Goal: Task Accomplishment & Management: Manage account settings

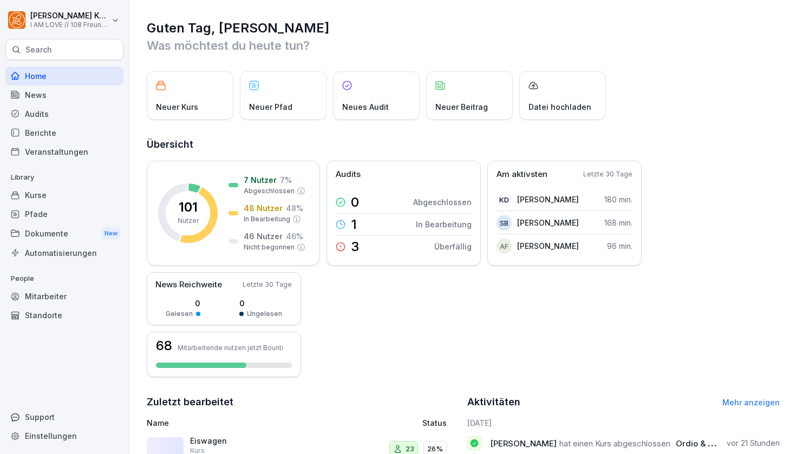
click at [52, 298] on div "Mitarbeiter" at bounding box center [64, 296] width 118 height 19
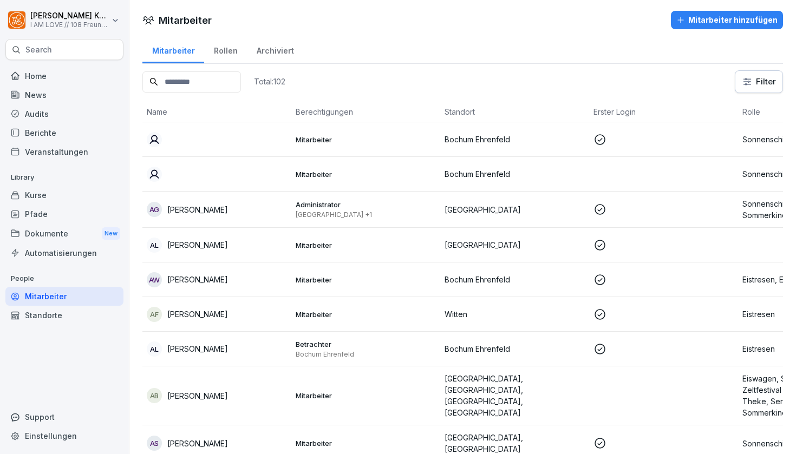
click at [195, 89] on input at bounding box center [191, 81] width 99 height 21
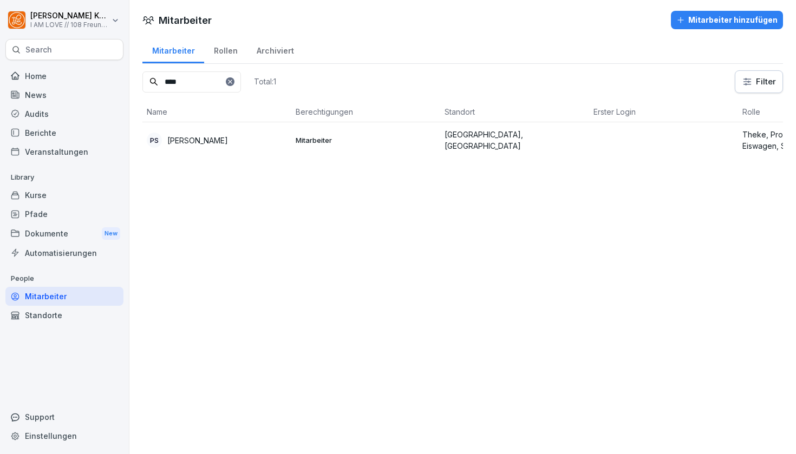
type input "****"
click at [327, 137] on p "Mitarbeiter" at bounding box center [366, 140] width 140 height 10
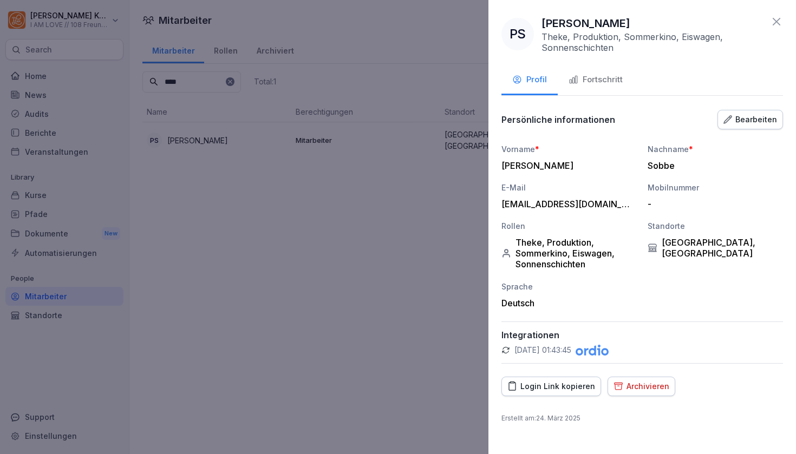
click at [751, 120] on div "Bearbeiten" at bounding box center [750, 120] width 54 height 12
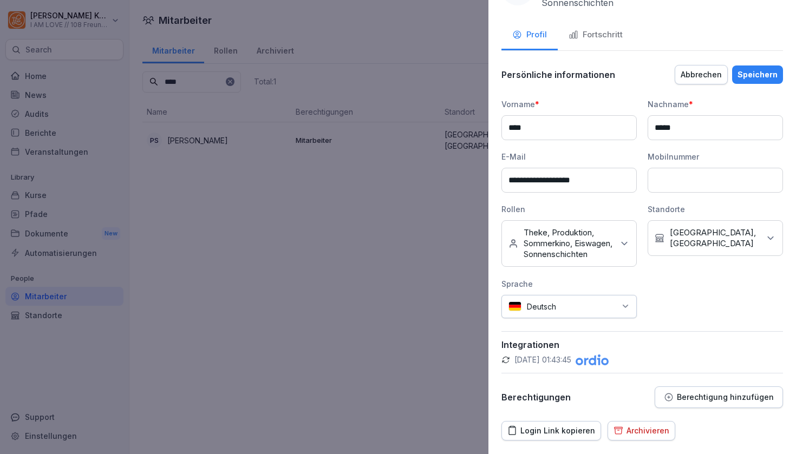
scroll to position [48, 0]
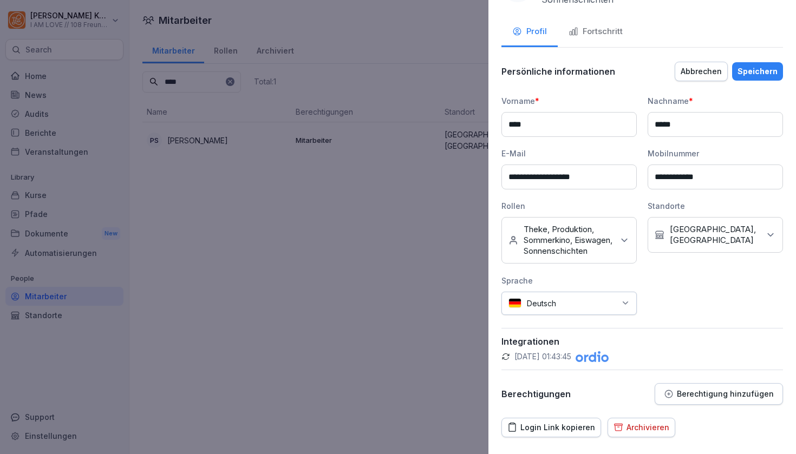
type input "**********"
click at [754, 65] on div "Speichern" at bounding box center [757, 71] width 40 height 12
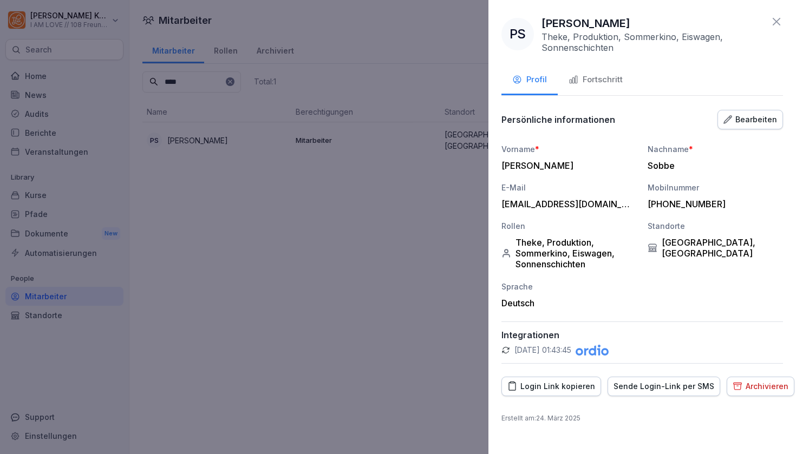
click at [631, 386] on div "Sende Login-Link per SMS" at bounding box center [663, 387] width 101 height 12
click at [741, 115] on div "Bearbeiten" at bounding box center [750, 120] width 54 height 12
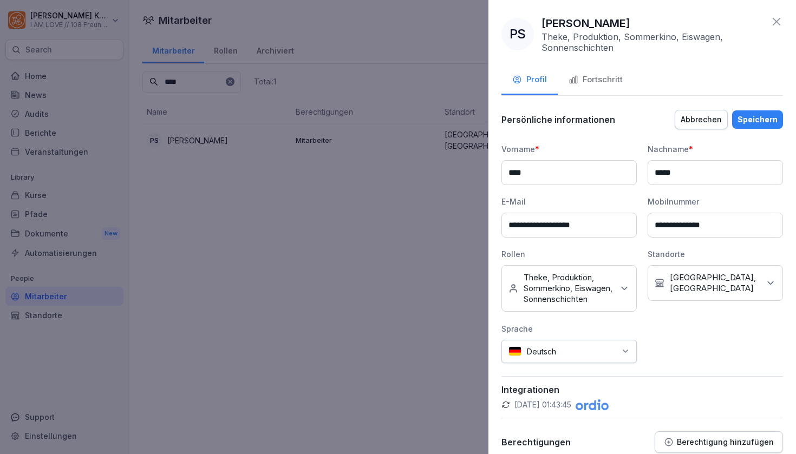
click at [776, 19] on icon at bounding box center [776, 21] width 13 height 13
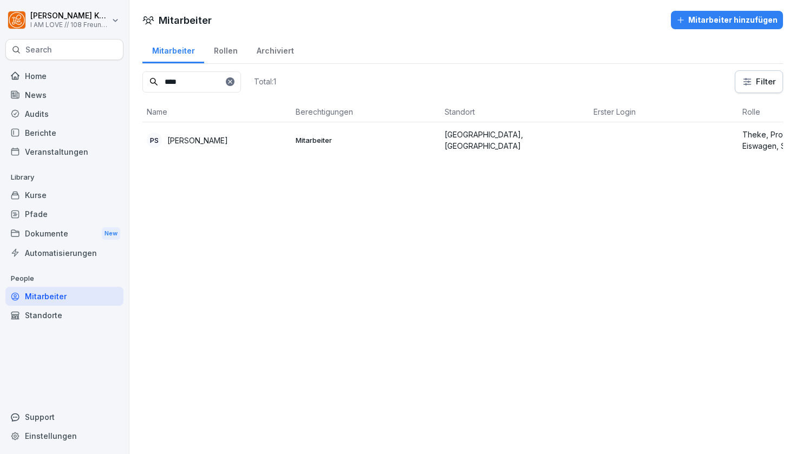
click at [40, 201] on div "Kurse" at bounding box center [64, 195] width 118 height 19
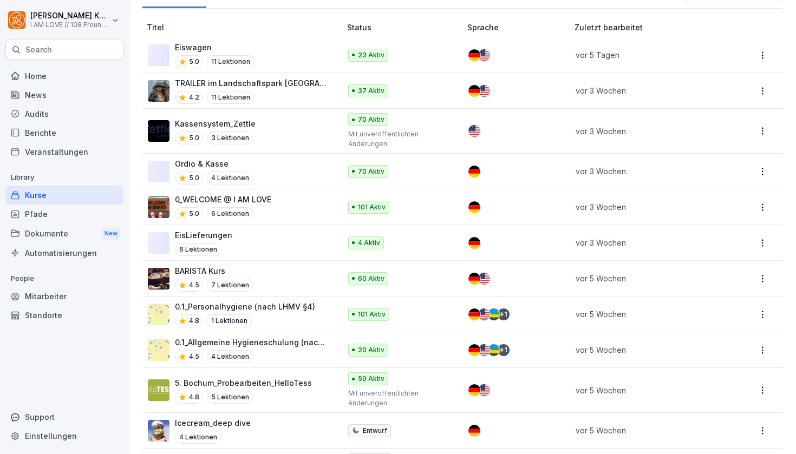
scroll to position [180, 0]
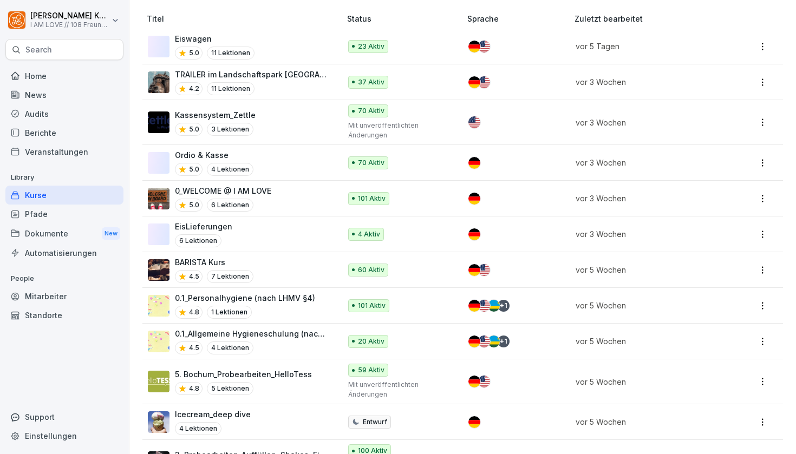
click at [233, 270] on p "7 Lektionen" at bounding box center [230, 276] width 47 height 13
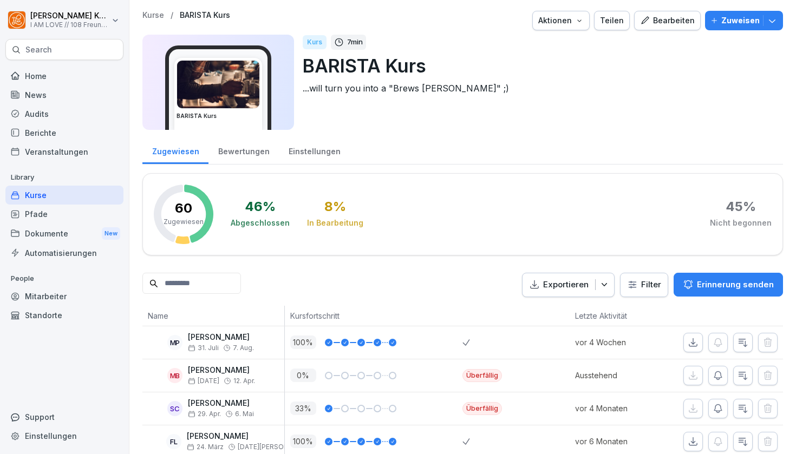
click at [770, 25] on icon "button" at bounding box center [772, 20] width 11 height 11
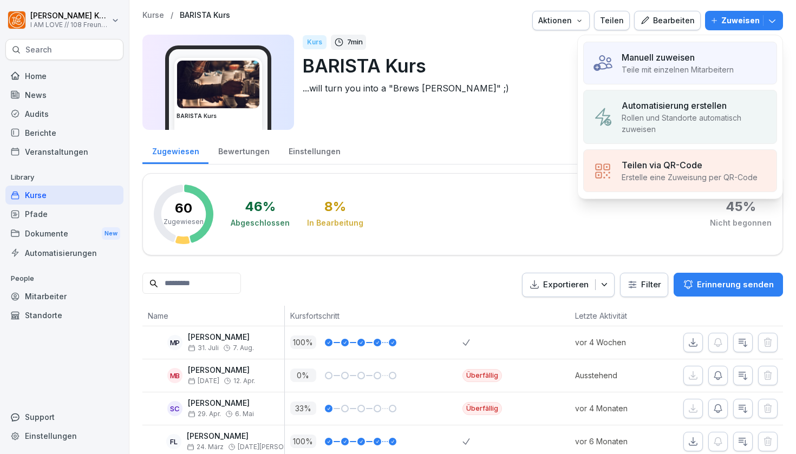
click at [689, 60] on p "Manuell zuweisen" at bounding box center [657, 57] width 73 height 13
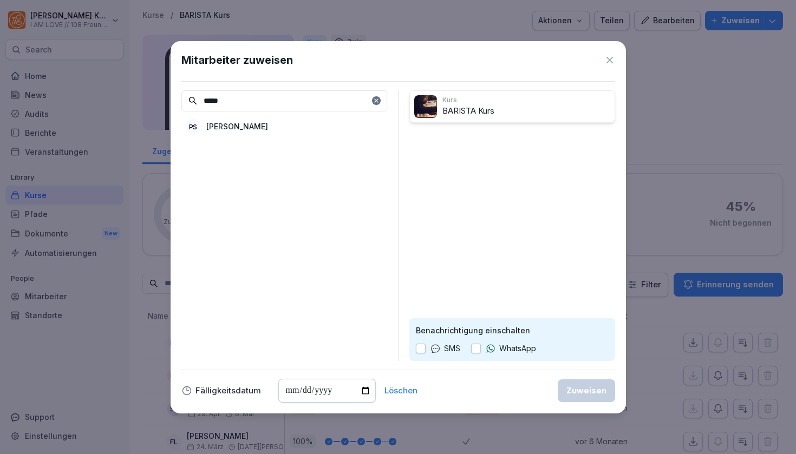
type input "*****"
drag, startPoint x: 422, startPoint y: 102, endPoint x: 239, endPoint y: 127, distance: 185.3
click at [239, 127] on p "[PERSON_NAME]" at bounding box center [237, 126] width 62 height 11
click at [477, 346] on button "button" at bounding box center [476, 349] width 10 height 10
click at [420, 349] on button "button" at bounding box center [421, 349] width 10 height 10
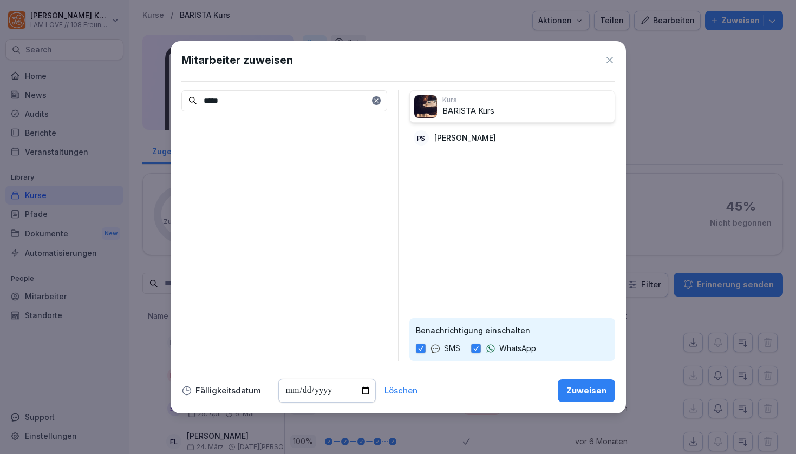
click at [585, 385] on div "Zuweisen" at bounding box center [586, 391] width 40 height 12
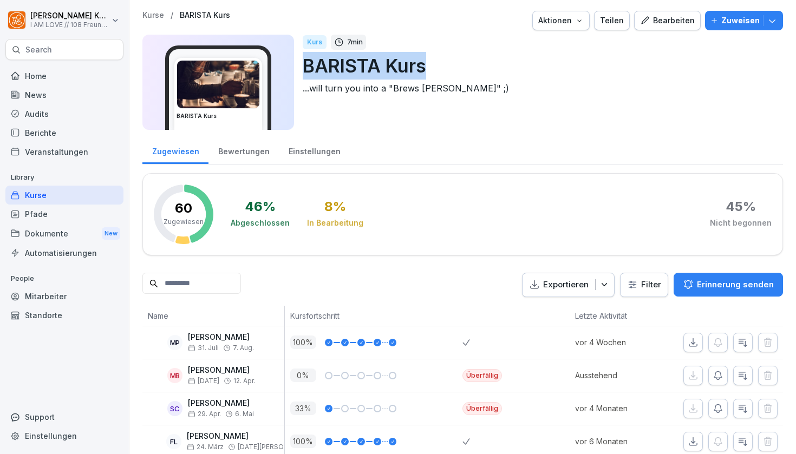
drag, startPoint x: 307, startPoint y: 63, endPoint x: 427, endPoint y: 65, distance: 119.1
click at [427, 65] on p "BARISTA Kurs" at bounding box center [538, 66] width 471 height 28
click at [428, 64] on p "BARISTA Kurs" at bounding box center [538, 66] width 471 height 28
drag, startPoint x: 427, startPoint y: 64, endPoint x: 304, endPoint y: 65, distance: 122.3
click at [304, 65] on p "BARISTA Kurs" at bounding box center [538, 66] width 471 height 28
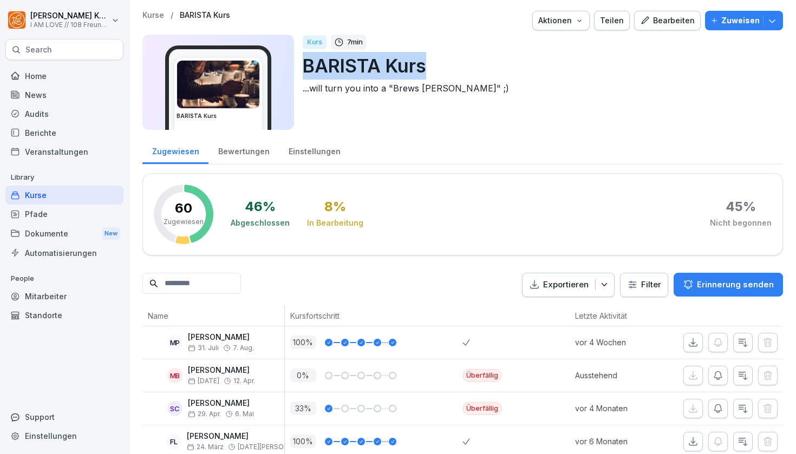
click at [304, 65] on p "BARISTA Kurs" at bounding box center [538, 66] width 471 height 28
drag, startPoint x: 304, startPoint y: 65, endPoint x: 422, endPoint y: 63, distance: 117.5
click at [422, 63] on p "BARISTA Kurs" at bounding box center [538, 66] width 471 height 28
drag, startPoint x: 424, startPoint y: 67, endPoint x: 306, endPoint y: 69, distance: 118.0
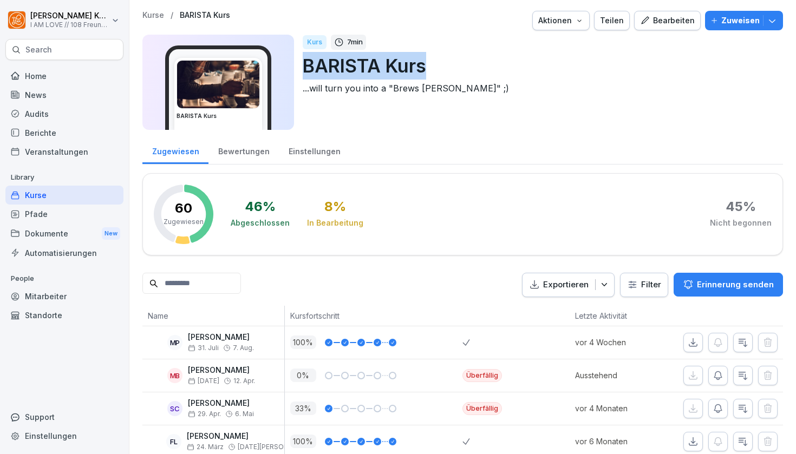
click at [306, 69] on p "BARISTA Kurs" at bounding box center [538, 66] width 471 height 28
click at [756, 17] on p "Zuweisen" at bounding box center [740, 21] width 38 height 12
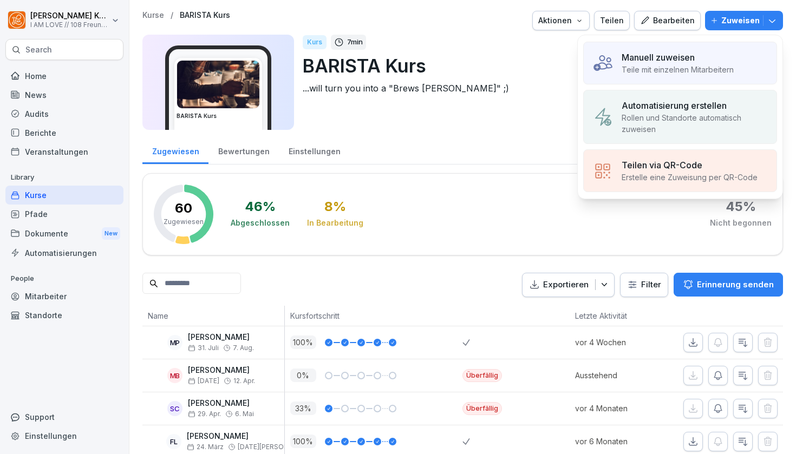
click at [698, 55] on div "Manuell zuweisen" at bounding box center [677, 57] width 112 height 13
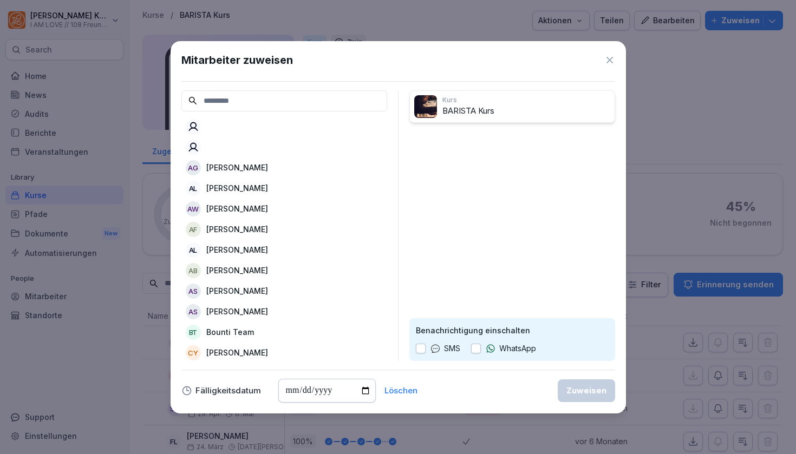
click at [520, 89] on div "Mitarbeiter zuweisen AG Alexandre Laurant Gerritzen AL Alex Leuthold AW Alex We…" at bounding box center [398, 227] width 455 height 372
click at [498, 109] on p "BARISTA Kurs" at bounding box center [526, 111] width 168 height 12
click at [453, 99] on p "Kurs" at bounding box center [526, 100] width 168 height 10
click at [281, 99] on input at bounding box center [284, 100] width 206 height 21
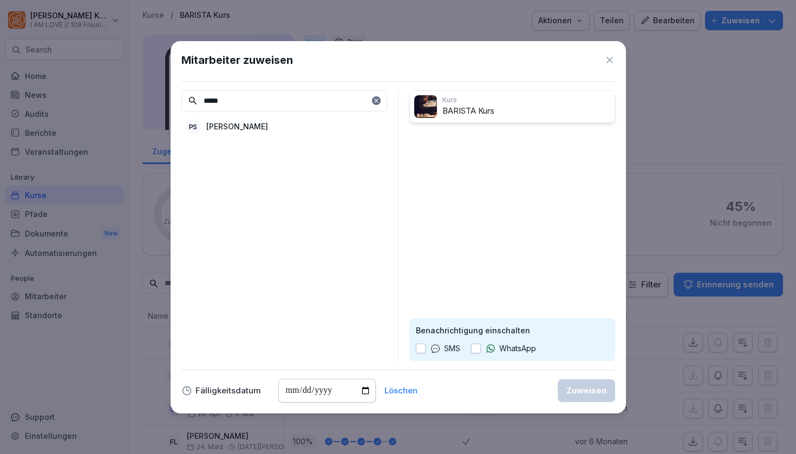
type input "*****"
click at [213, 128] on p "[PERSON_NAME]" at bounding box center [237, 126] width 62 height 11
click at [477, 346] on button "button" at bounding box center [476, 349] width 10 height 10
click at [422, 349] on button "button" at bounding box center [421, 349] width 10 height 10
click at [577, 391] on div "Zuweisen" at bounding box center [586, 391] width 40 height 12
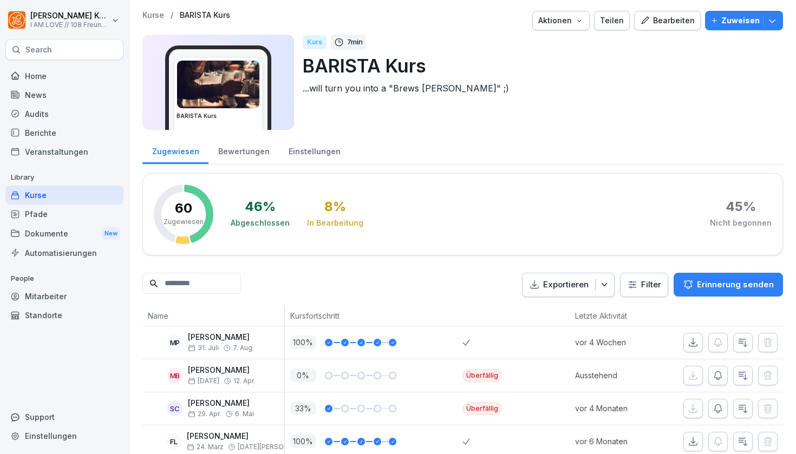
click at [56, 294] on div "Mitarbeiter" at bounding box center [64, 296] width 118 height 19
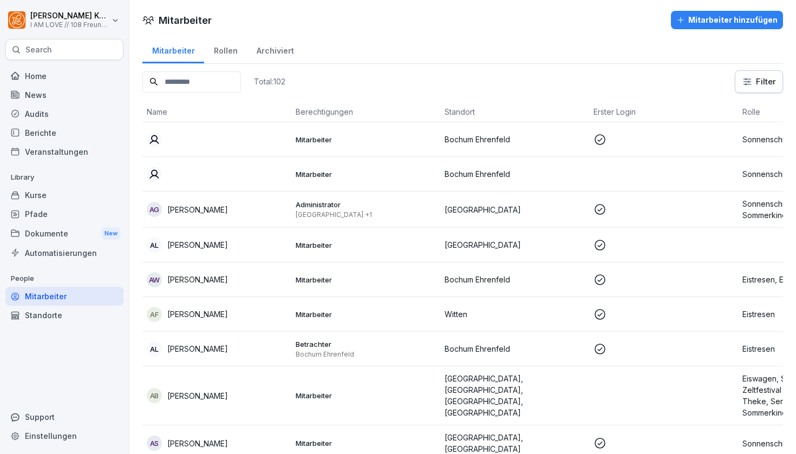
click at [228, 50] on div "Rollen" at bounding box center [225, 50] width 43 height 28
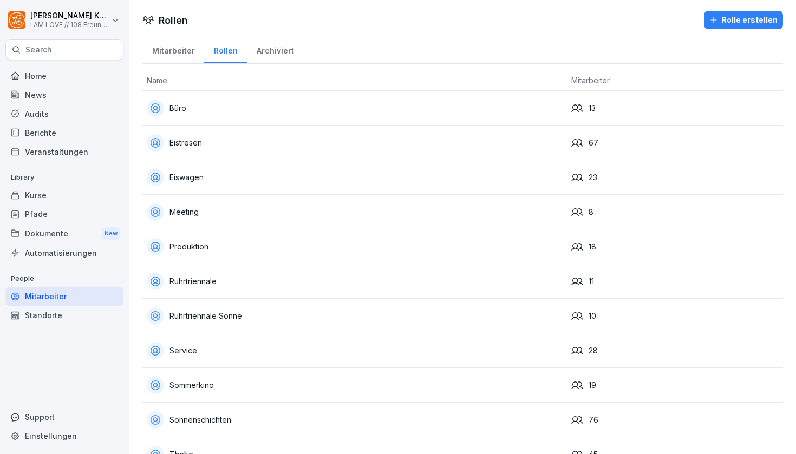
click at [268, 46] on div "Archiviert" at bounding box center [275, 50] width 56 height 28
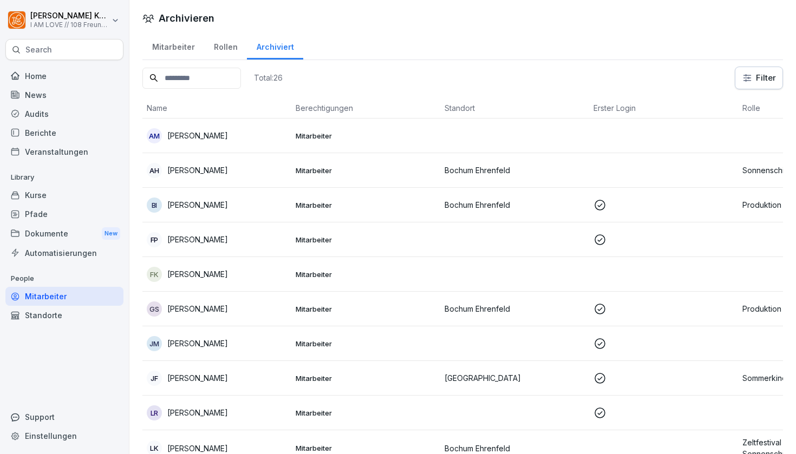
click at [173, 47] on div "Mitarbeiter" at bounding box center [173, 46] width 62 height 28
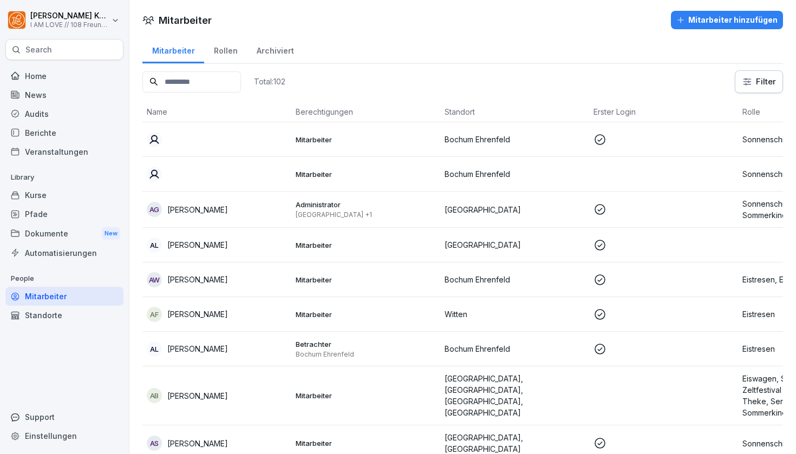
click at [61, 74] on div "Home" at bounding box center [64, 76] width 118 height 19
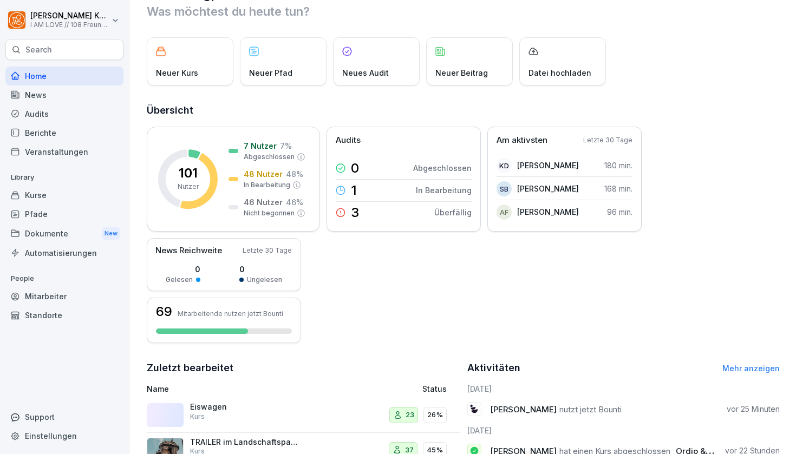
scroll to position [21, 0]
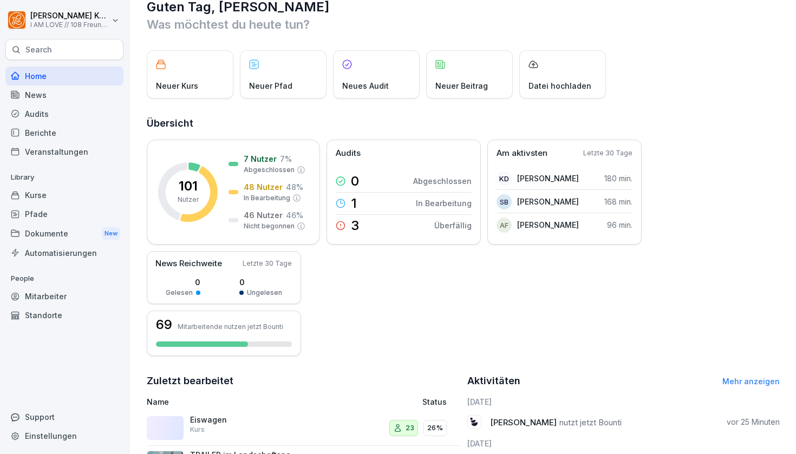
click at [51, 73] on div "Home" at bounding box center [64, 76] width 118 height 19
